Goal: Find specific page/section: Find specific page/section

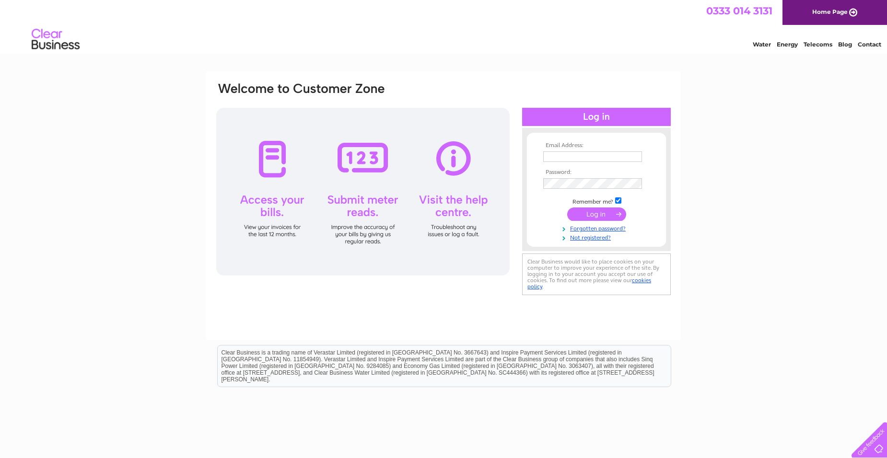
click at [565, 157] on input "text" at bounding box center [592, 157] width 99 height 11
type input "info@bradwellbutchery.co.uk"
click at [598, 214] on input "submit" at bounding box center [596, 214] width 59 height 13
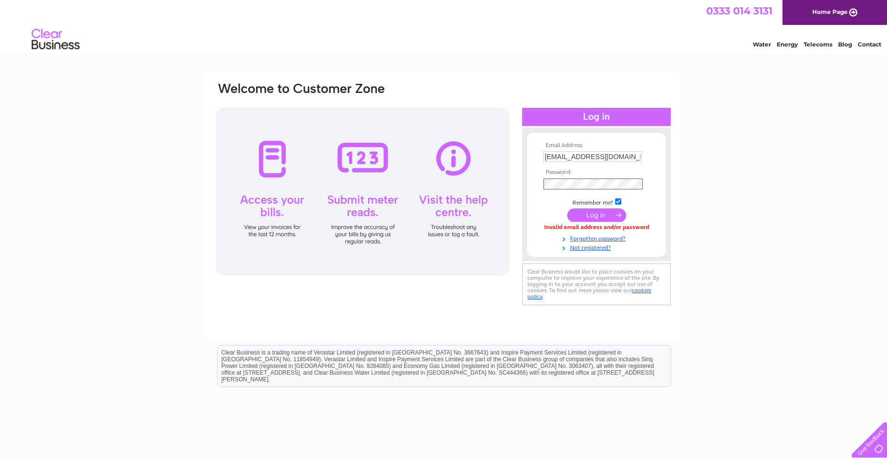
click at [602, 216] on input "submit" at bounding box center [596, 215] width 59 height 13
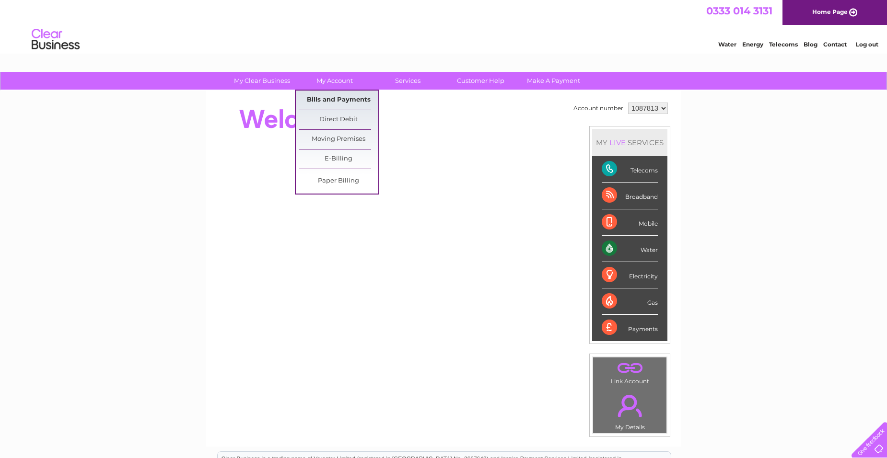
click at [338, 102] on link "Bills and Payments" at bounding box center [338, 100] width 79 height 19
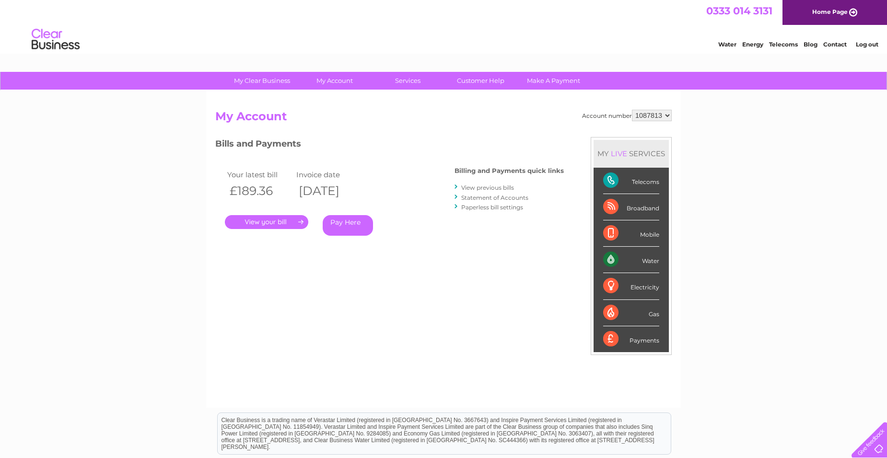
click at [278, 222] on link "." at bounding box center [266, 222] width 83 height 14
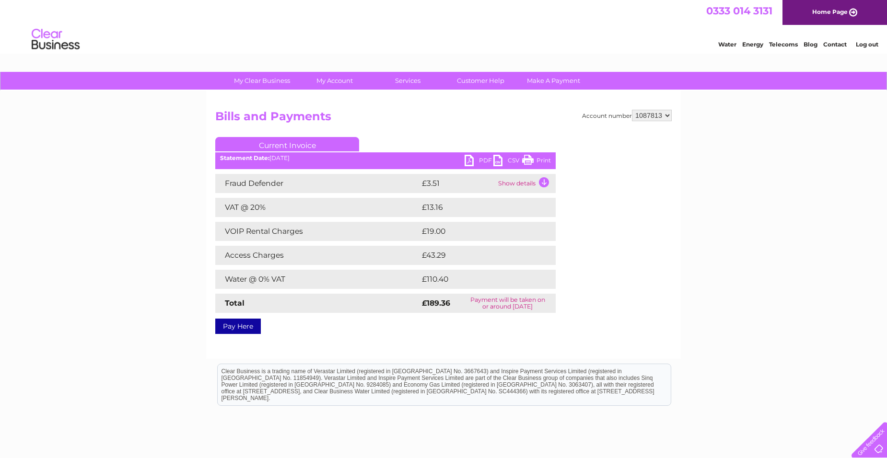
click at [468, 161] on link "PDF" at bounding box center [479, 162] width 29 height 14
